Goal: Find contact information: Find contact information

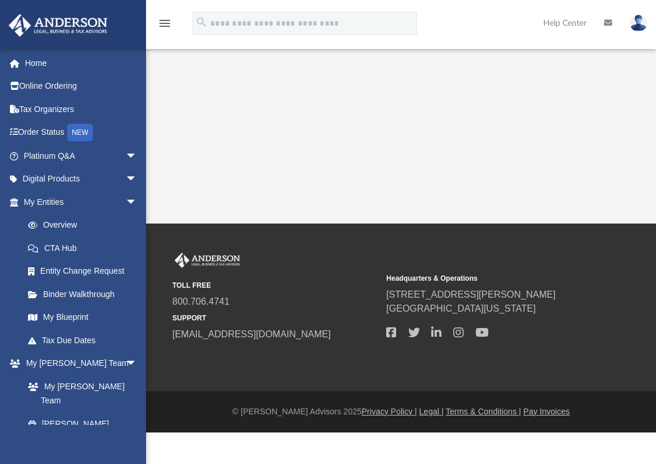
click at [640, 19] on img at bounding box center [638, 23] width 18 height 17
click at [608, 23] on icon at bounding box center [608, 23] width 8 height 8
click at [607, 23] on icon at bounding box center [608, 23] width 8 height 8
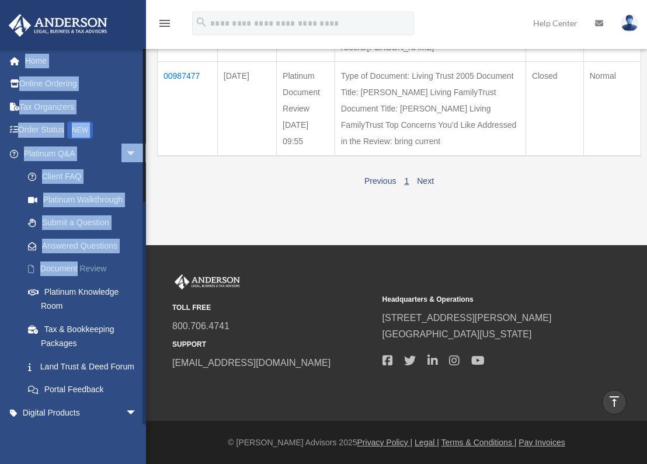
scroll to position [8, 0]
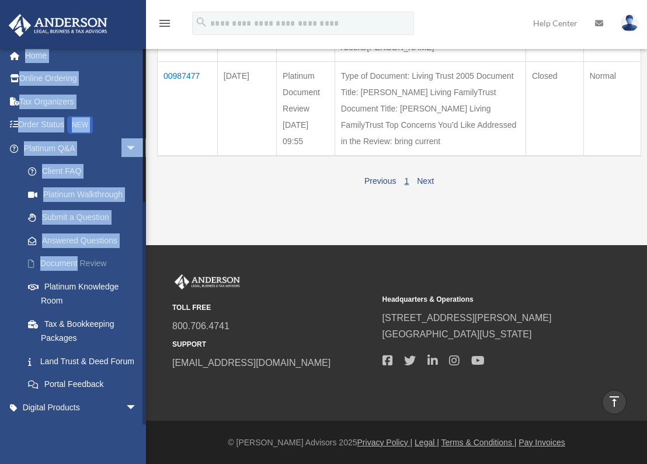
drag, startPoint x: 116, startPoint y: 451, endPoint x: 110, endPoint y: 413, distance: 38.4
click at [110, 413] on div "[EMAIL_ADDRESS][DOMAIN_NAME] Sign Out [EMAIL_ADDRESS][DOMAIN_NAME] Home Online …" at bounding box center [73, 280] width 146 height 464
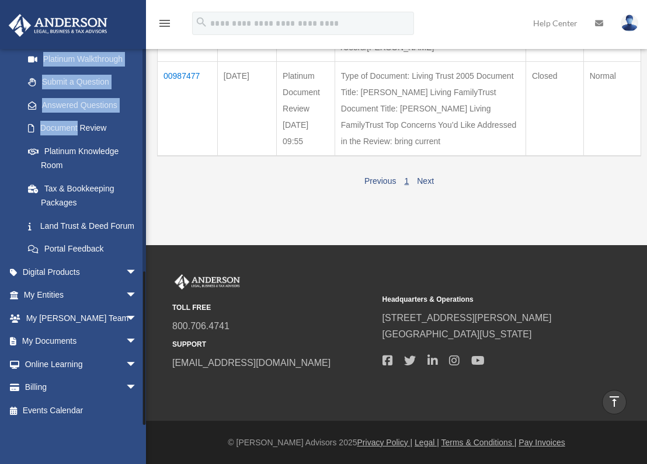
click at [142, 389] on div at bounding box center [144, 236] width 4 height 377
click at [126, 330] on span "arrow_drop_down" at bounding box center [137, 342] width 23 height 24
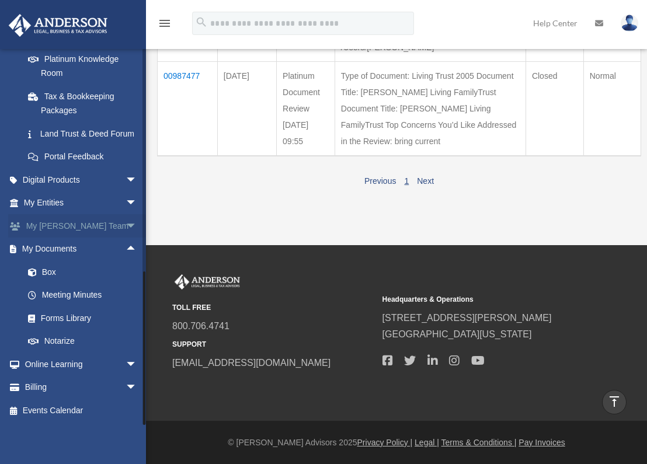
click at [126, 238] on span "arrow_drop_down" at bounding box center [137, 226] width 23 height 24
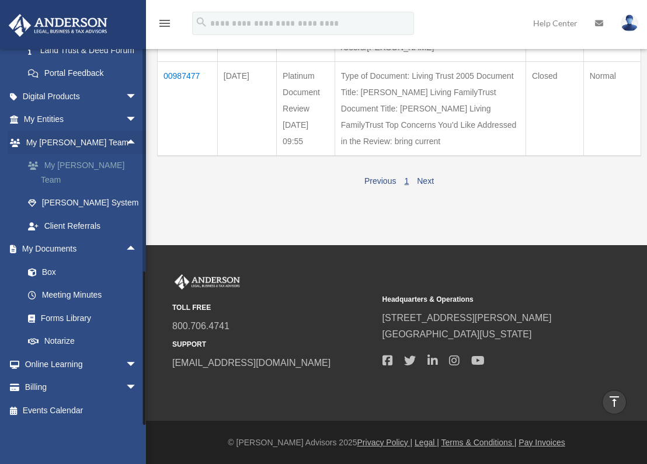
click at [99, 191] on link "My [PERSON_NAME] Team" at bounding box center [85, 172] width 138 height 37
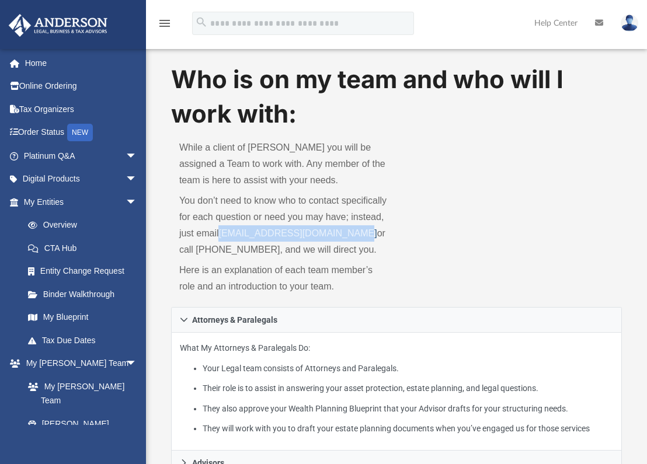
drag, startPoint x: 336, startPoint y: 290, endPoint x: 181, endPoint y: 298, distance: 155.5
click at [181, 258] on p "You don’t need to know who to contact specifically for each question or need yo…" at bounding box center [283, 225] width 209 height 65
copy link "myteam@andersonadvisors.com"
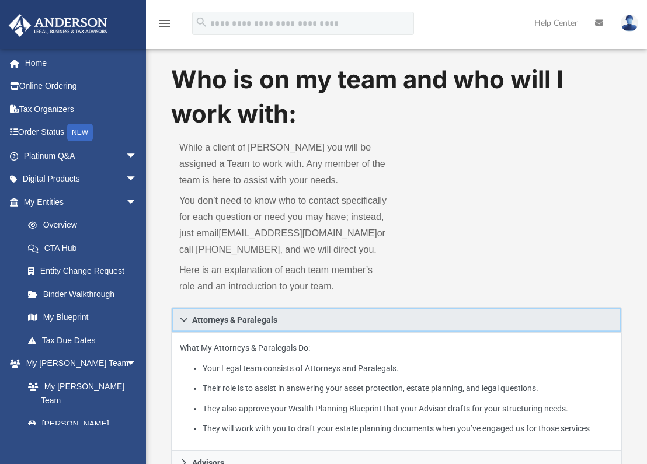
click at [187, 324] on icon at bounding box center [184, 320] width 8 height 8
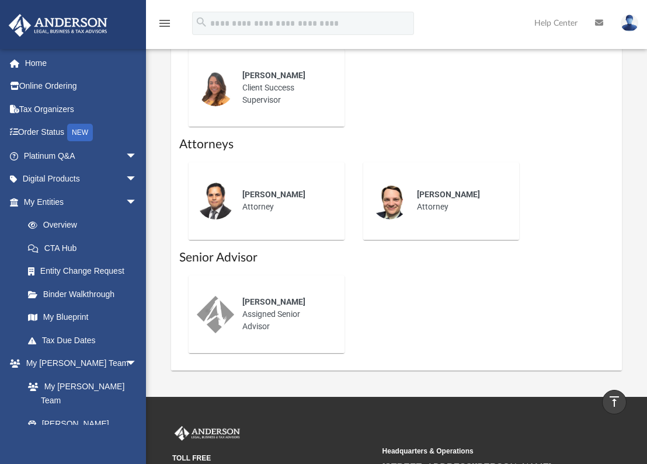
scroll to position [639, 0]
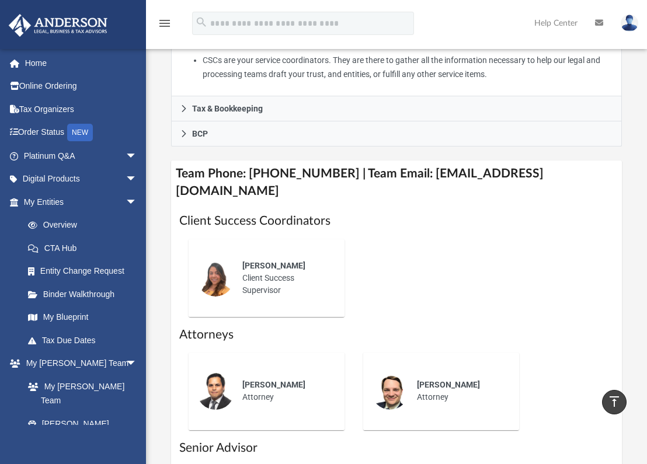
scroll to position [367, 0]
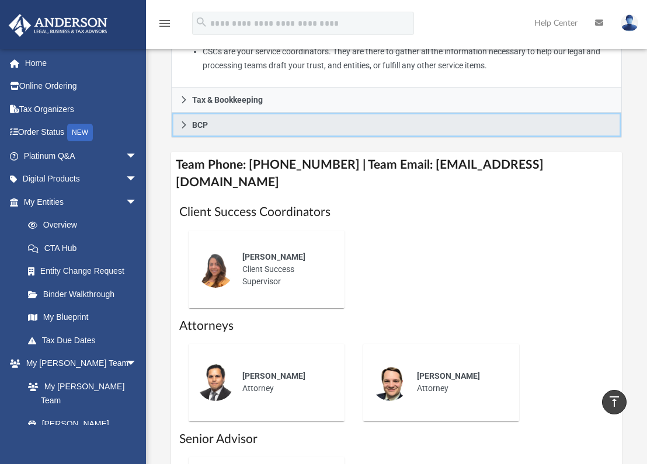
click at [352, 138] on link "BCP" at bounding box center [396, 125] width 451 height 25
